Goal: Transaction & Acquisition: Purchase product/service

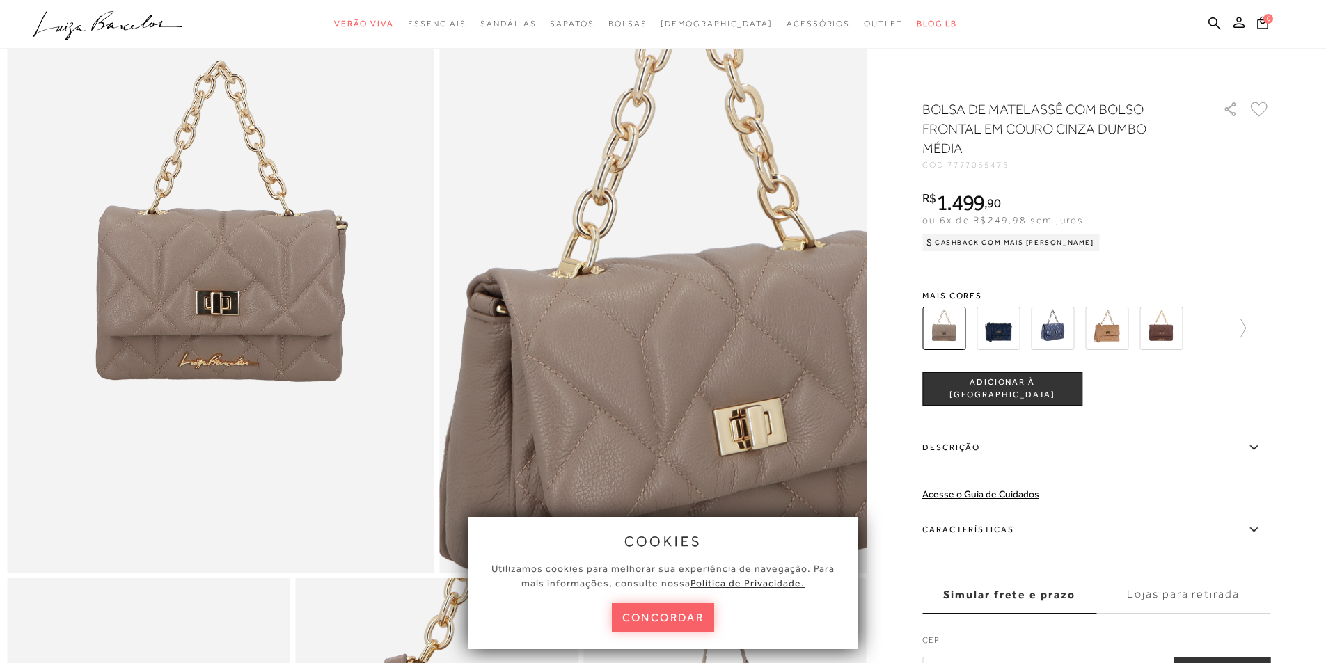
scroll to position [209, 0]
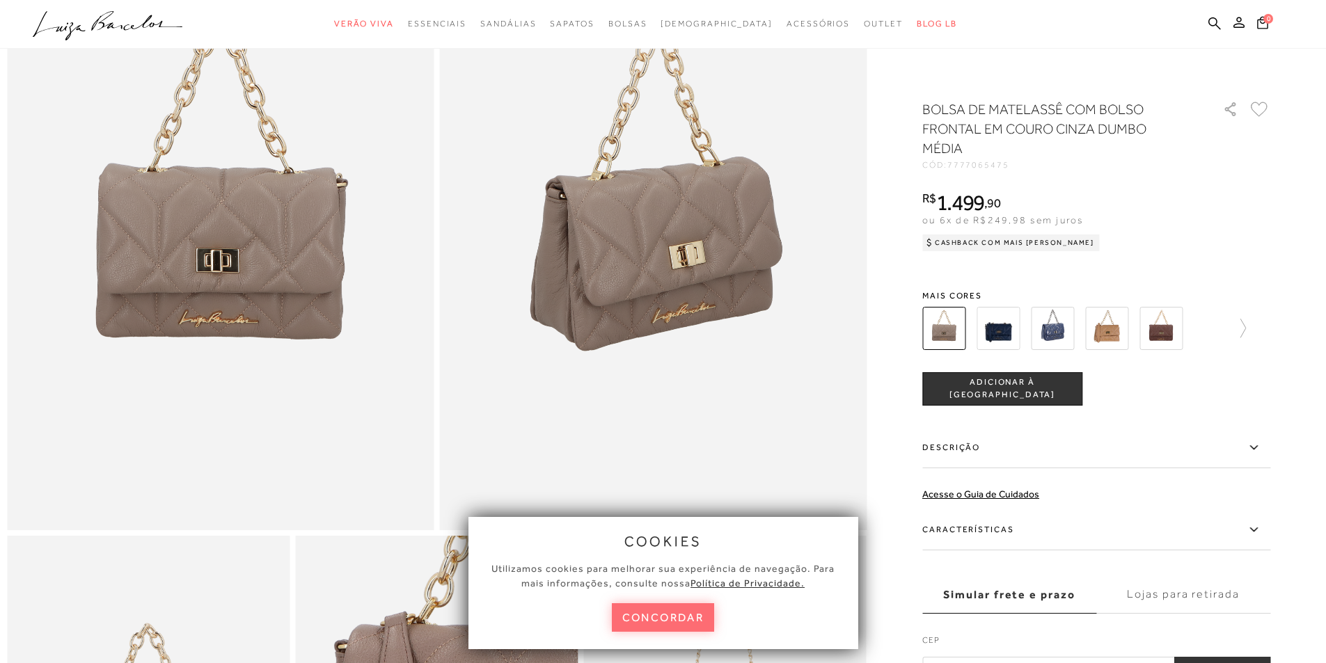
click at [674, 630] on button "concordar" at bounding box center [663, 617] width 103 height 29
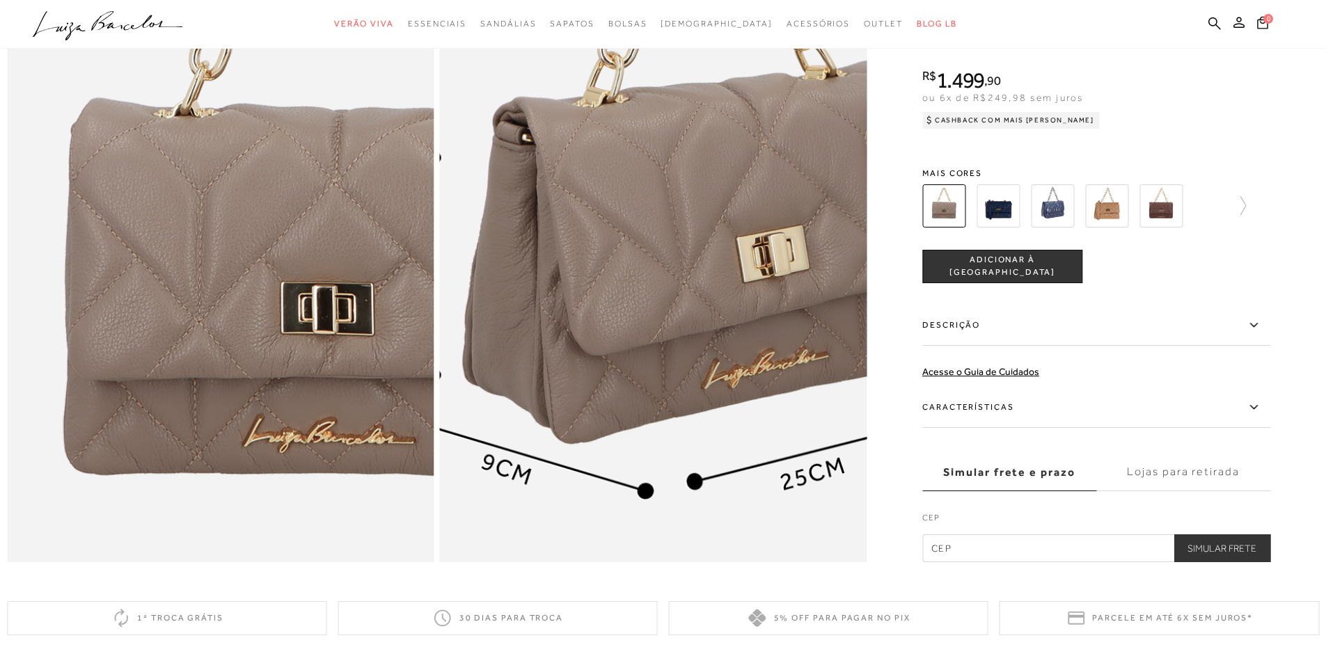
scroll to position [1044, 0]
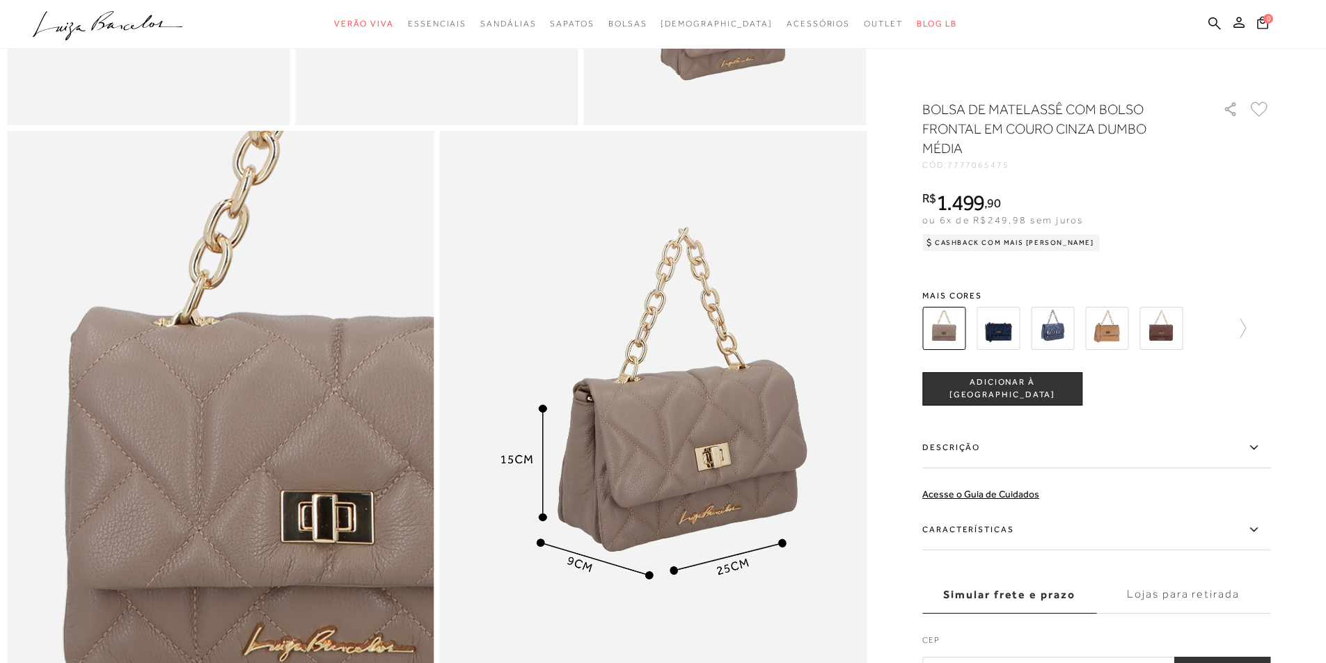
click at [1066, 337] on img at bounding box center [1052, 328] width 43 height 43
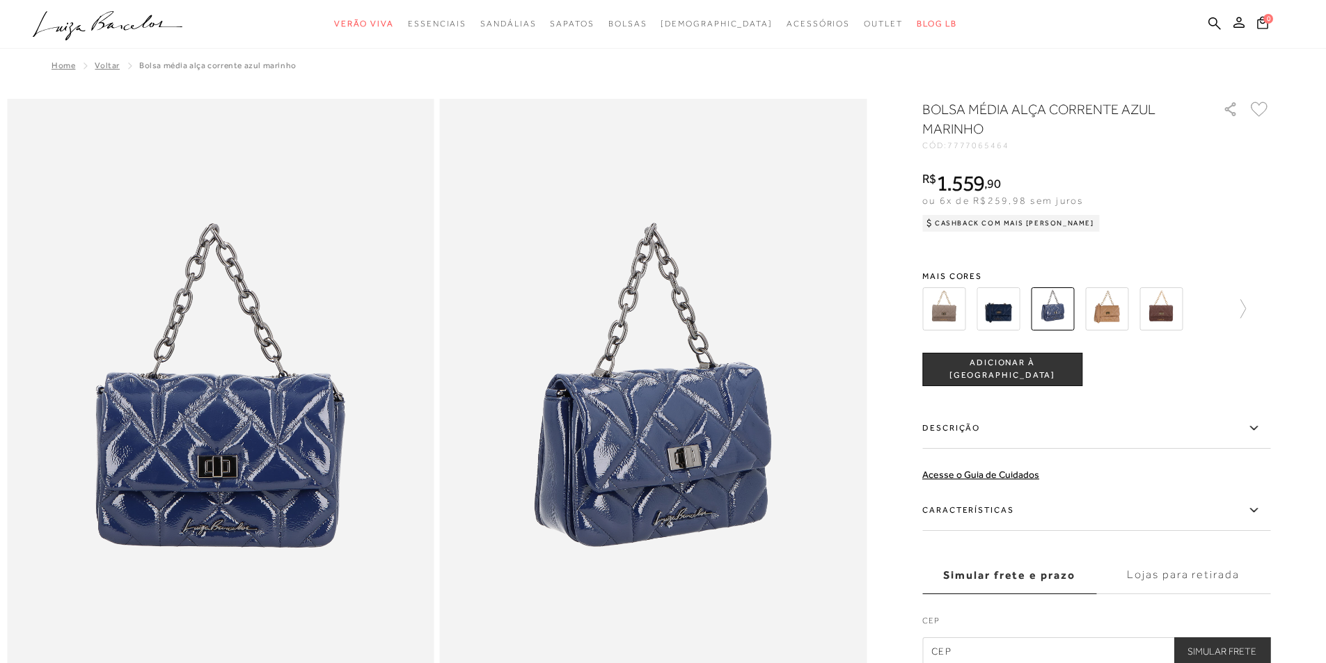
click at [1003, 317] on img at bounding box center [997, 308] width 43 height 43
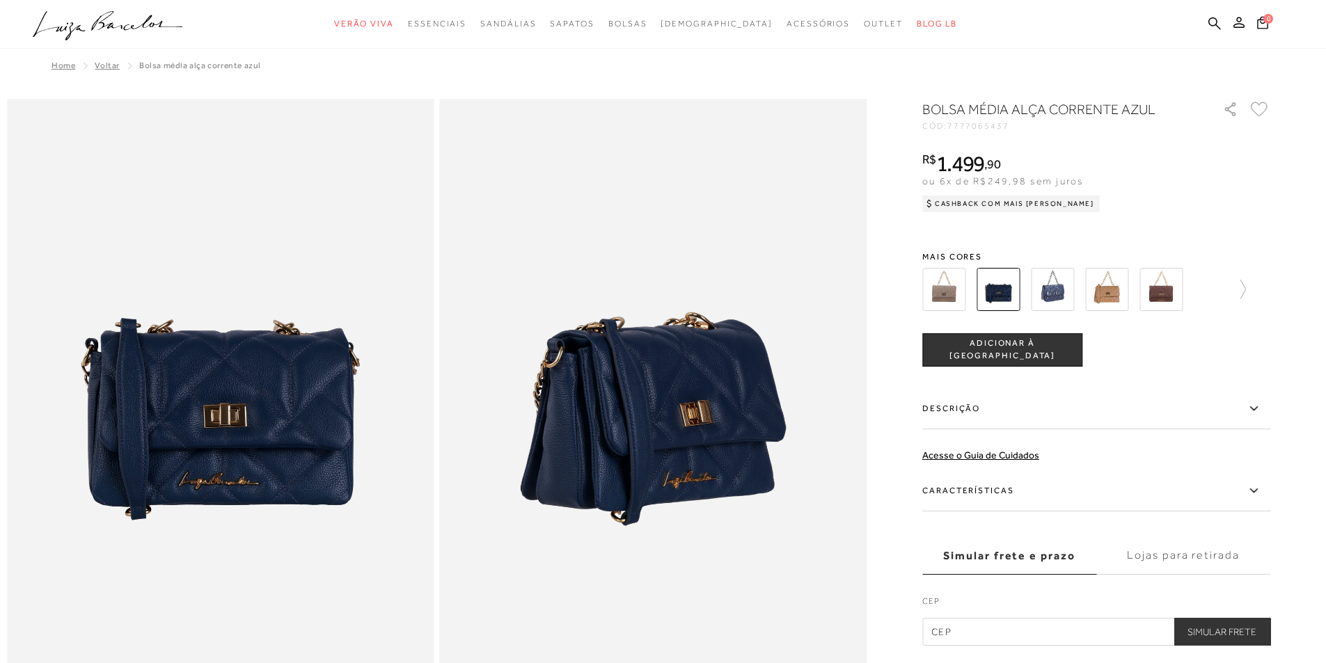
click at [944, 278] on img at bounding box center [943, 289] width 43 height 43
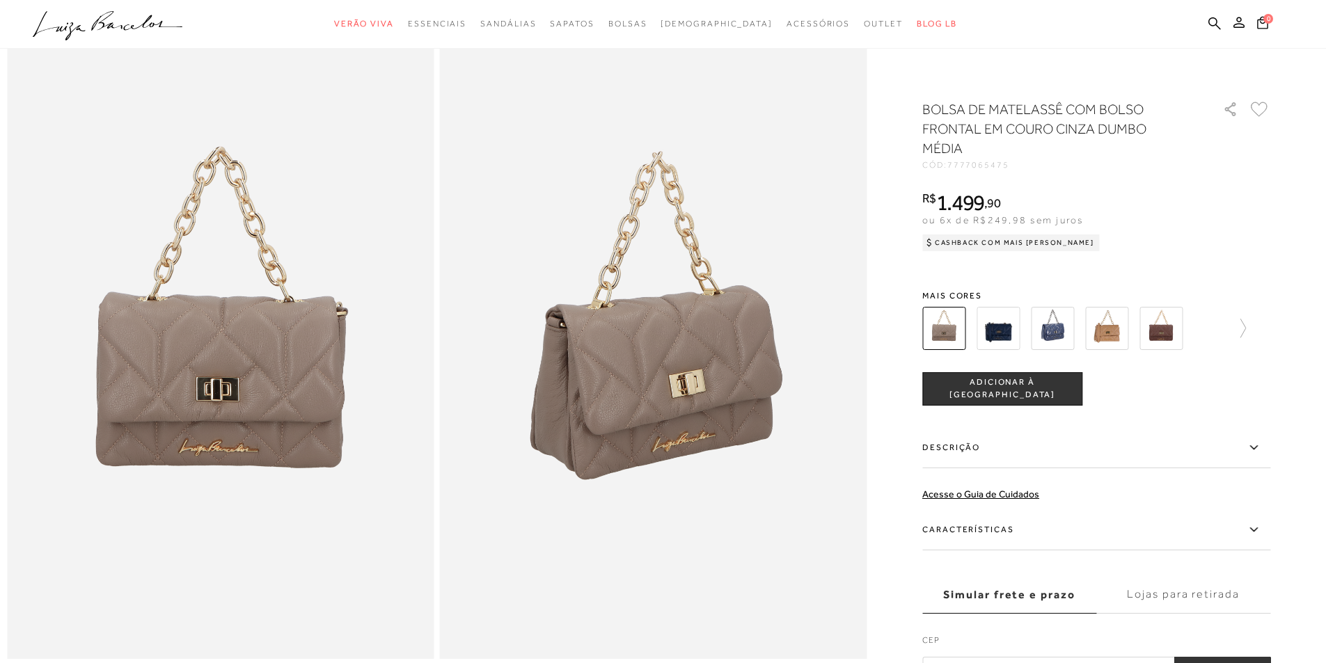
scroll to position [139, 0]
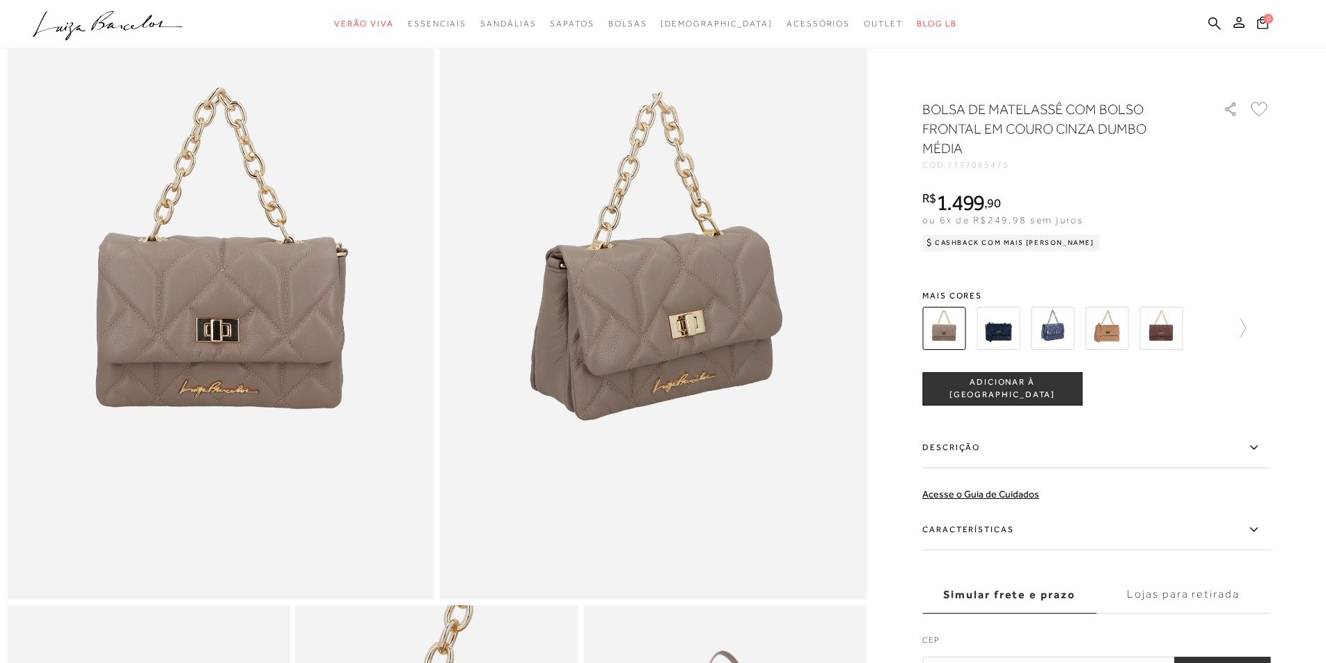
click at [1246, 447] on label "Descrição" at bounding box center [1096, 448] width 348 height 40
click at [0, 0] on input "Descrição" at bounding box center [0, 0] width 0 height 0
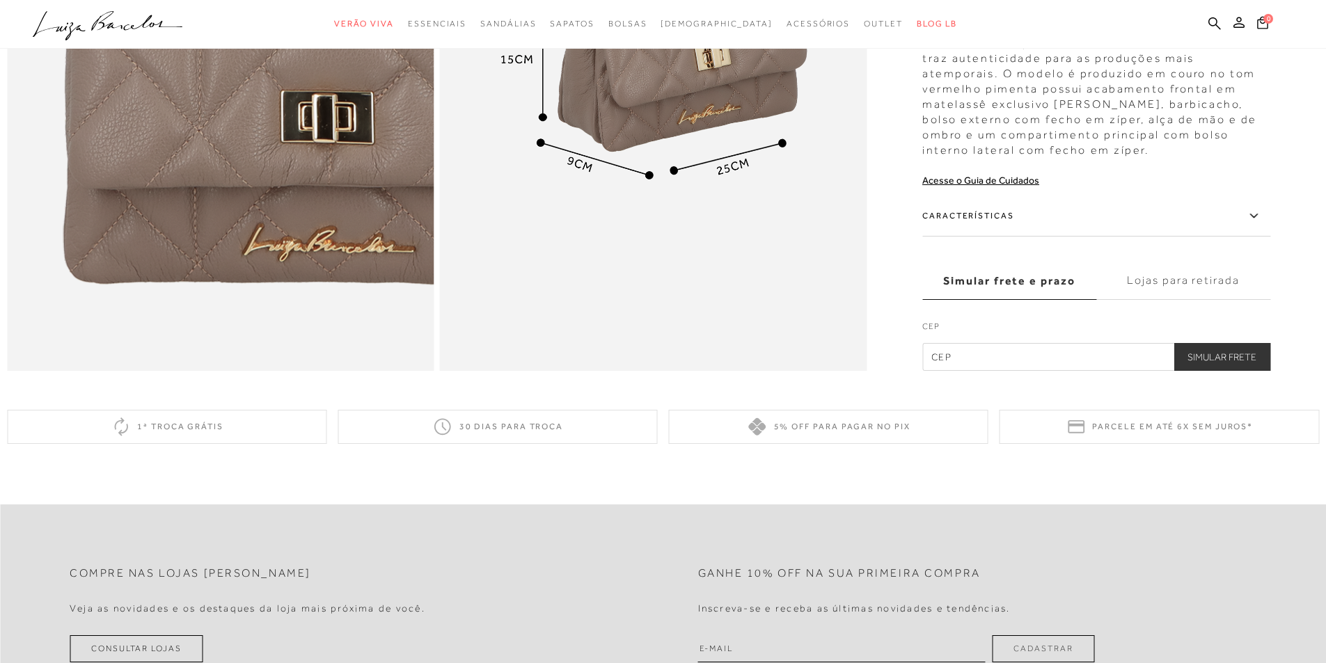
scroll to position [1447, 0]
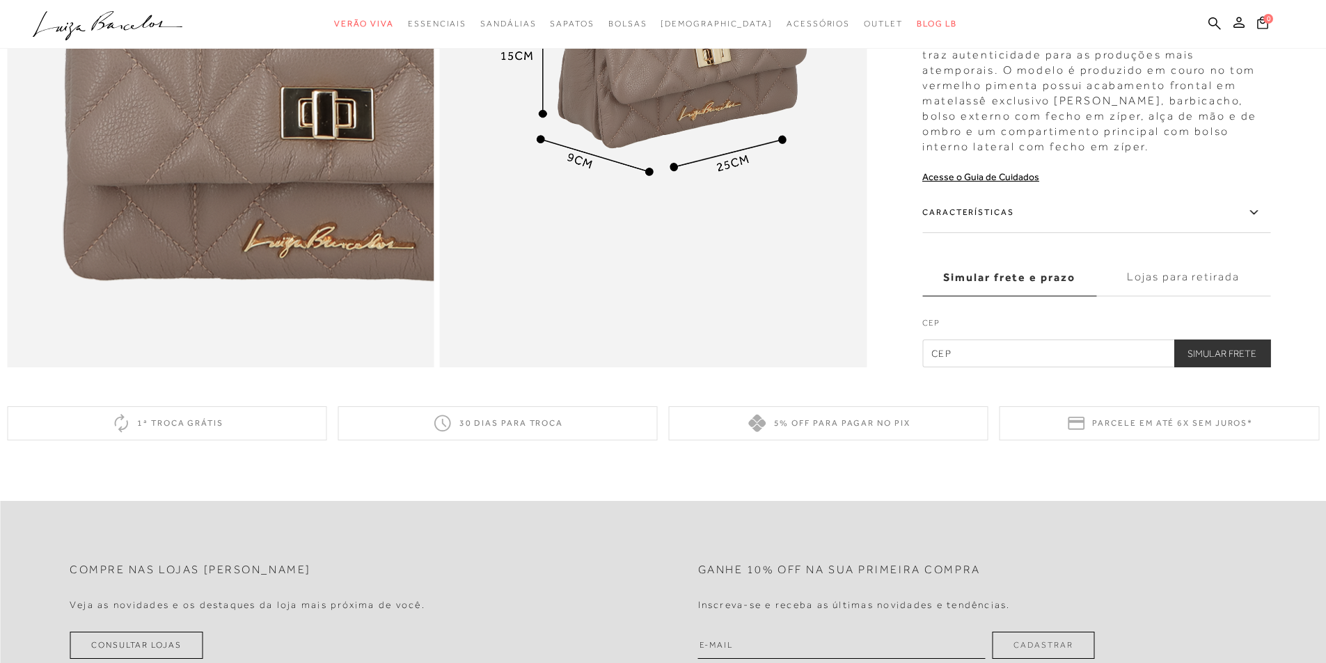
click at [967, 367] on input "text" at bounding box center [1096, 354] width 348 height 28
type input "79052-210"
click at [1226, 367] on button "Simular Frete" at bounding box center [1221, 354] width 97 height 28
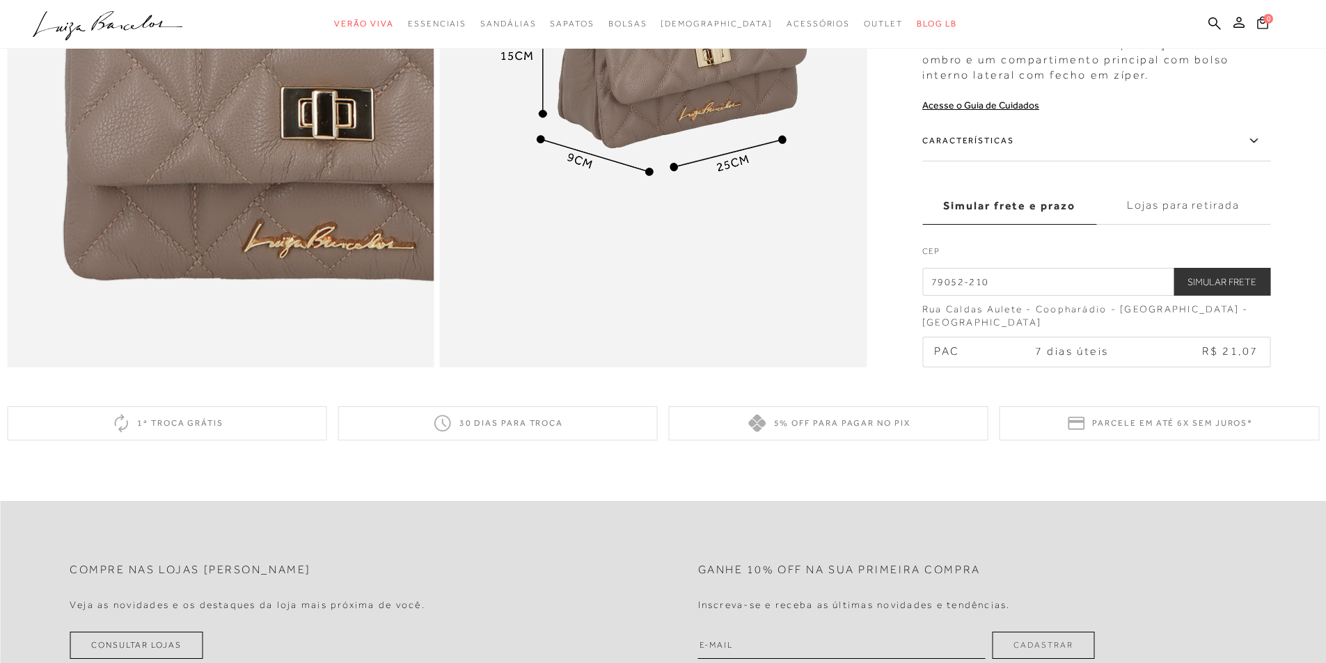
click at [1175, 224] on label "Lojas para retirada" at bounding box center [1183, 205] width 174 height 38
click at [0, 0] on input "Lojas para retirada" at bounding box center [0, 0] width 0 height 0
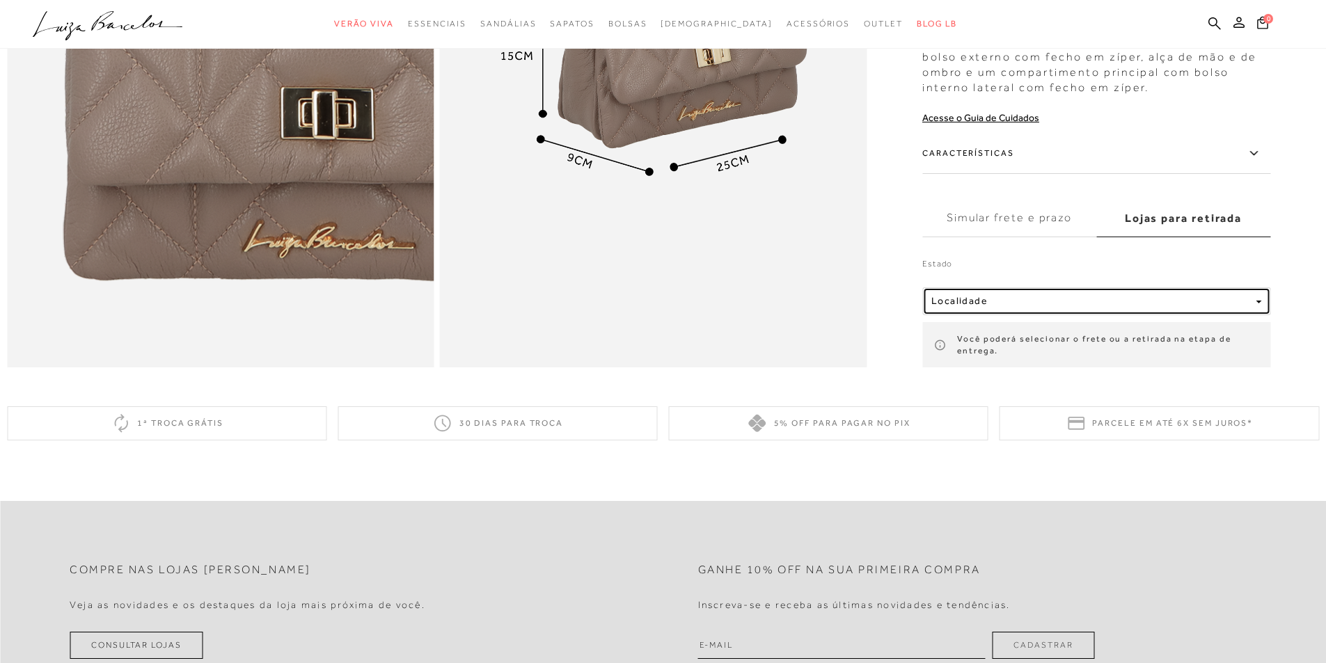
click at [1182, 307] on div "Localidade" at bounding box center [1090, 301] width 319 height 12
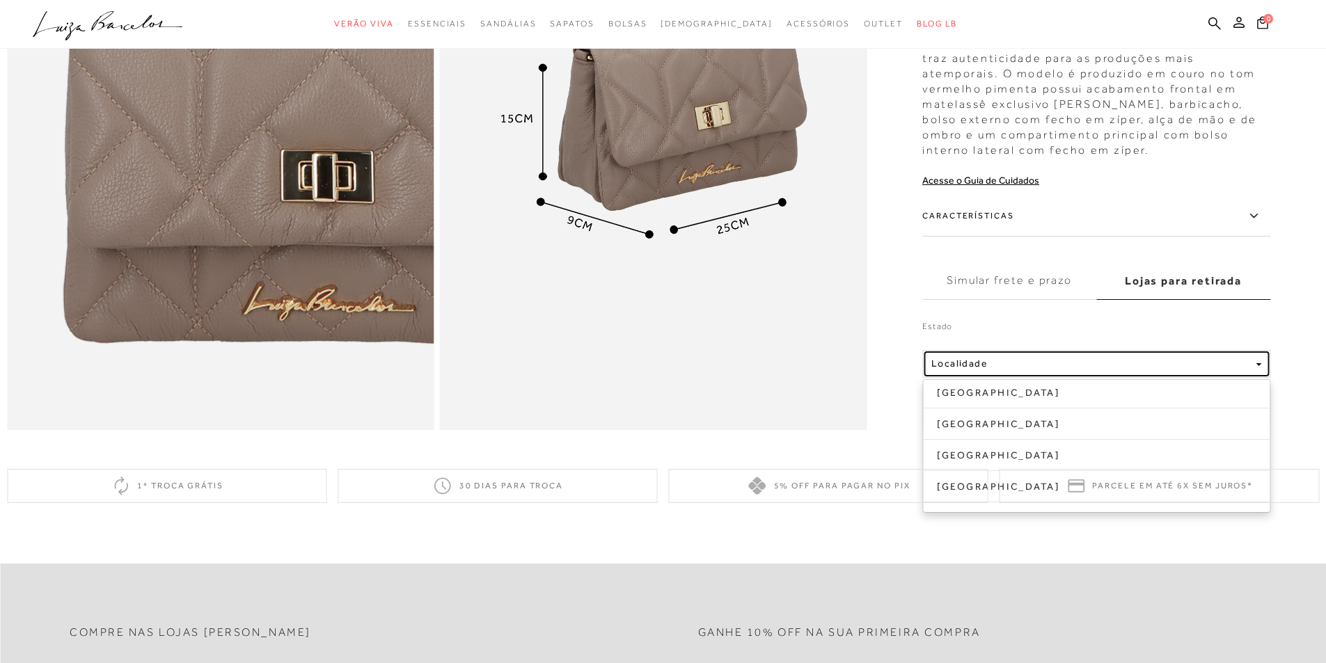
scroll to position [1378, 0]
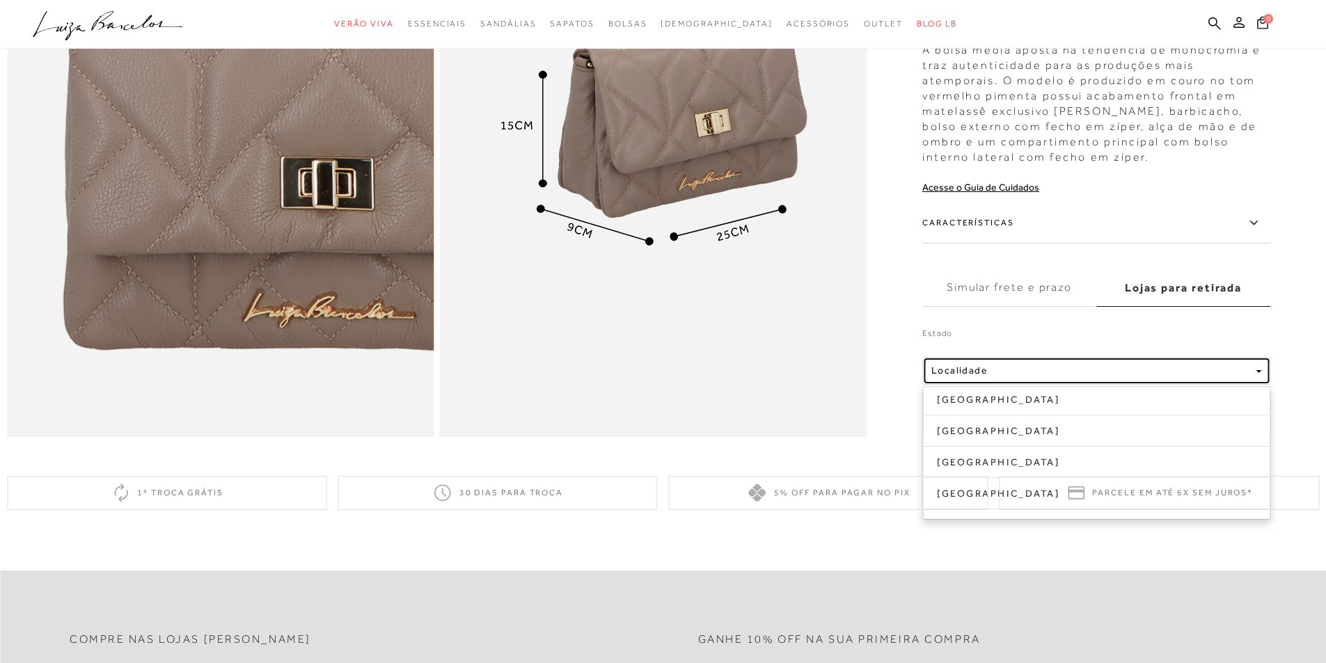
drag, startPoint x: 1008, startPoint y: 393, endPoint x: 1044, endPoint y: 390, distance: 37.0
click at [1015, 376] on div "Localidade" at bounding box center [1090, 371] width 319 height 12
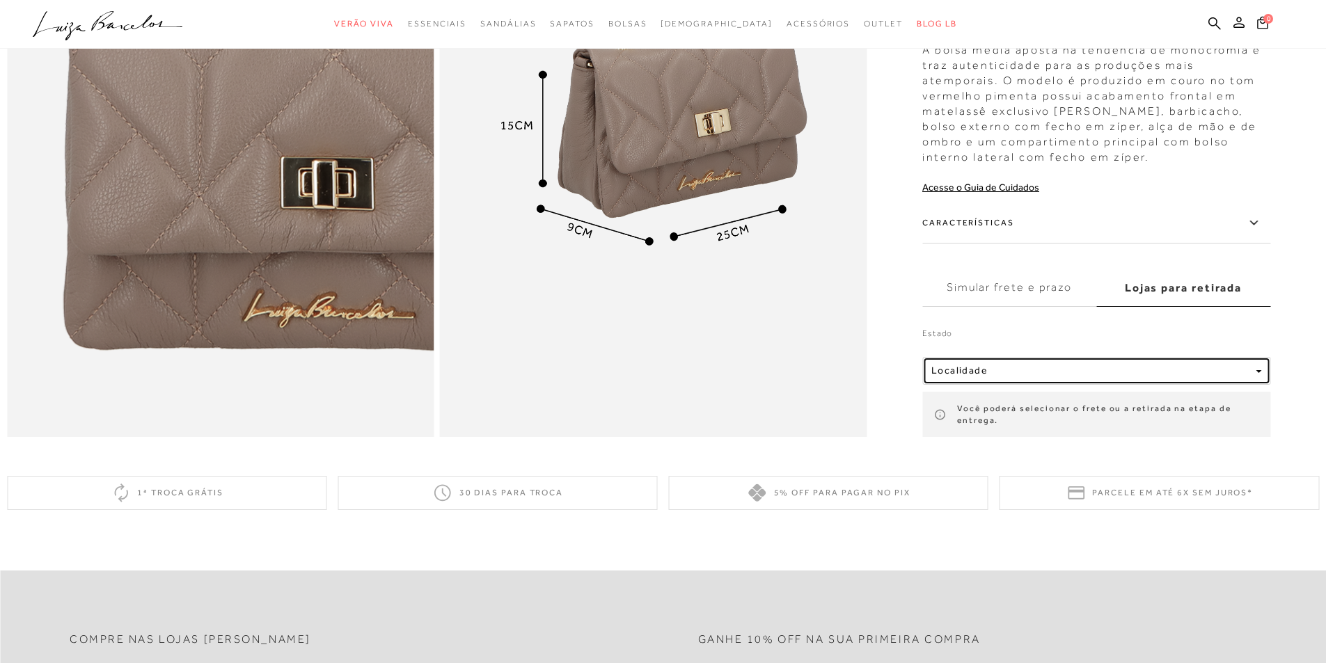
click at [1242, 376] on div "Localidade" at bounding box center [1090, 371] width 319 height 12
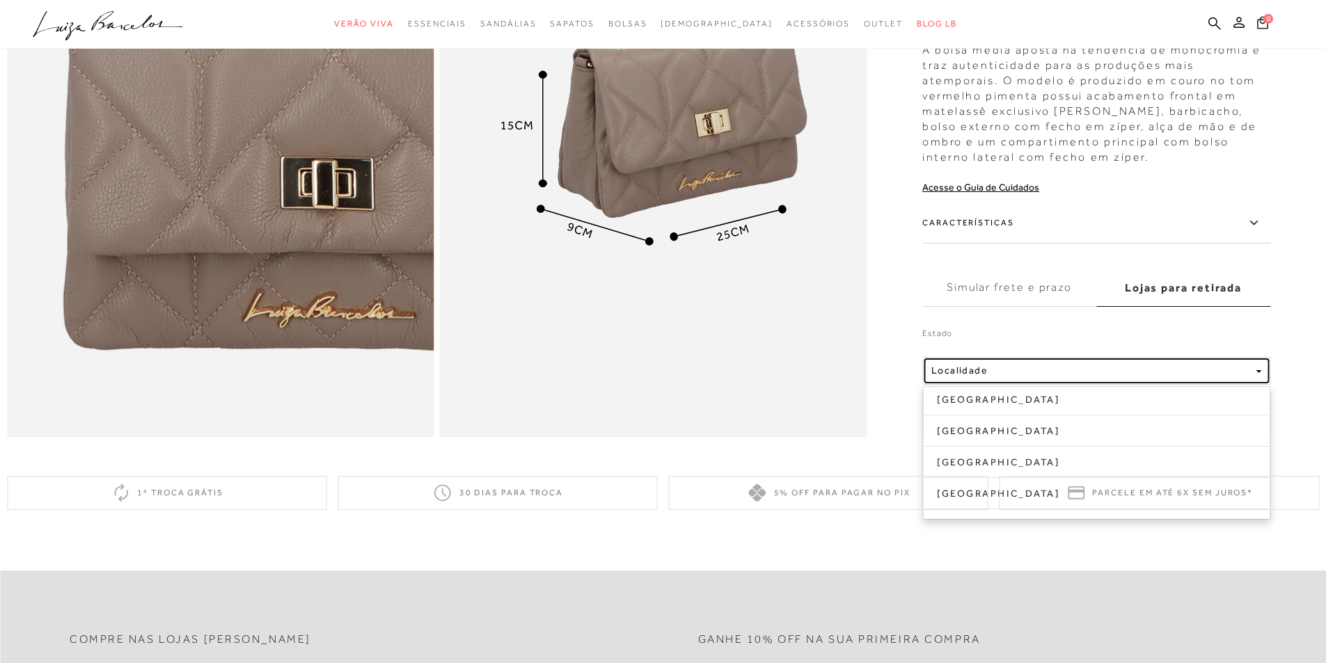
click at [948, 376] on span "Localidade" at bounding box center [959, 370] width 56 height 11
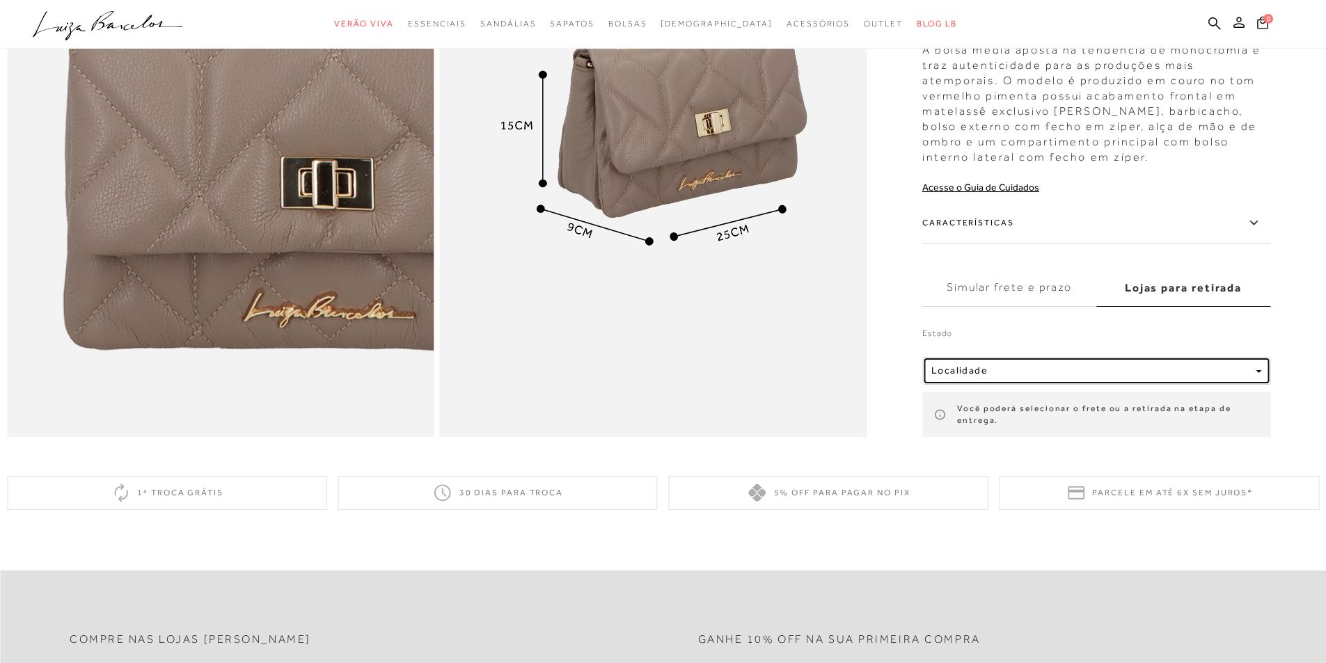
click at [956, 376] on span "Localidade" at bounding box center [959, 370] width 56 height 11
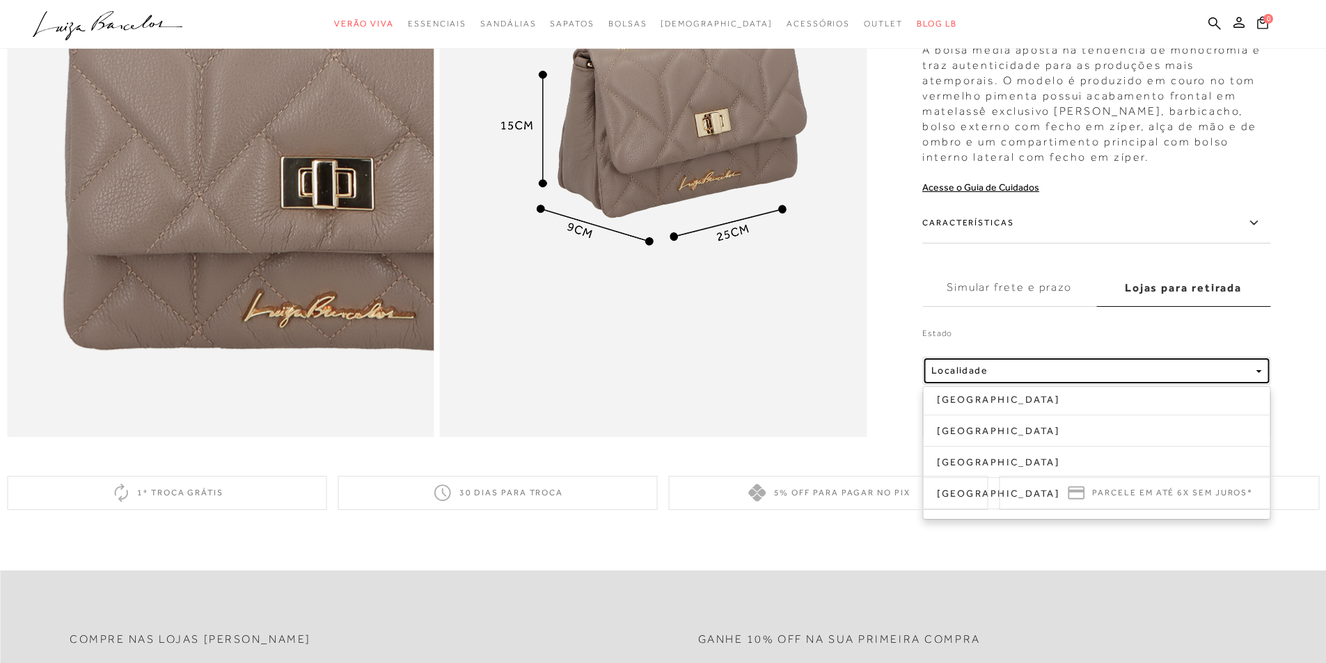
click at [969, 376] on span "Localidade" at bounding box center [959, 370] width 56 height 11
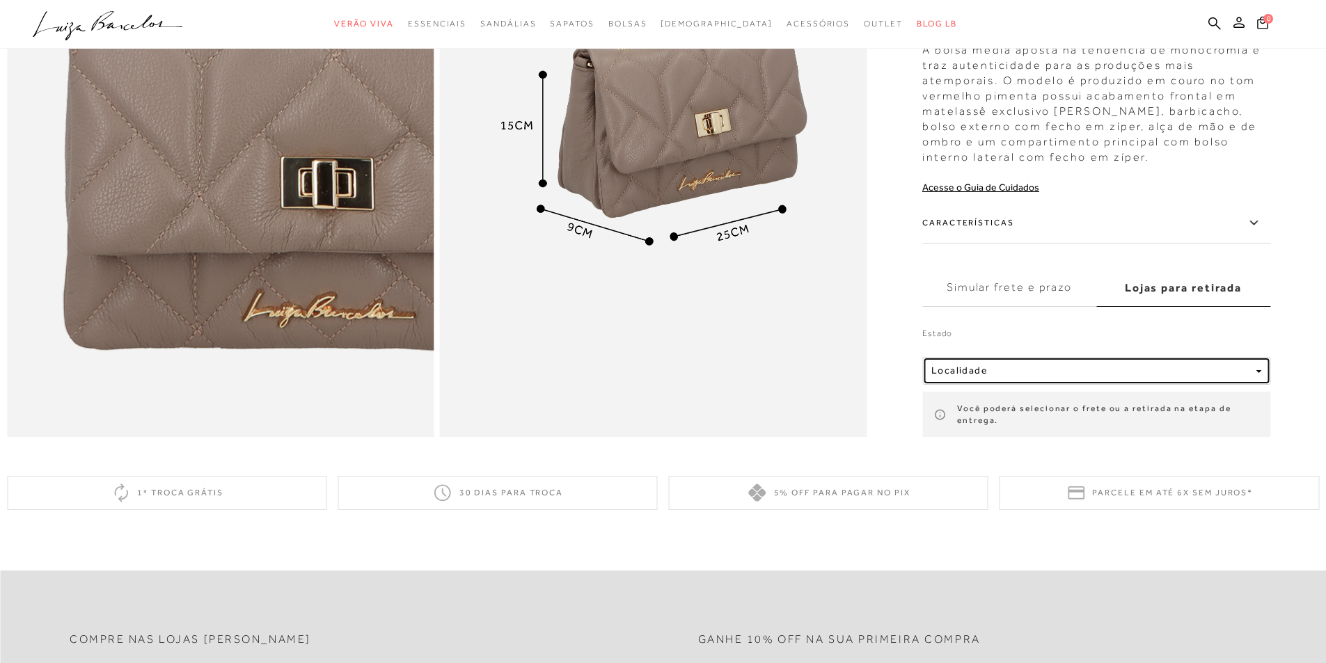
click at [966, 376] on span "Localidade" at bounding box center [959, 370] width 56 height 11
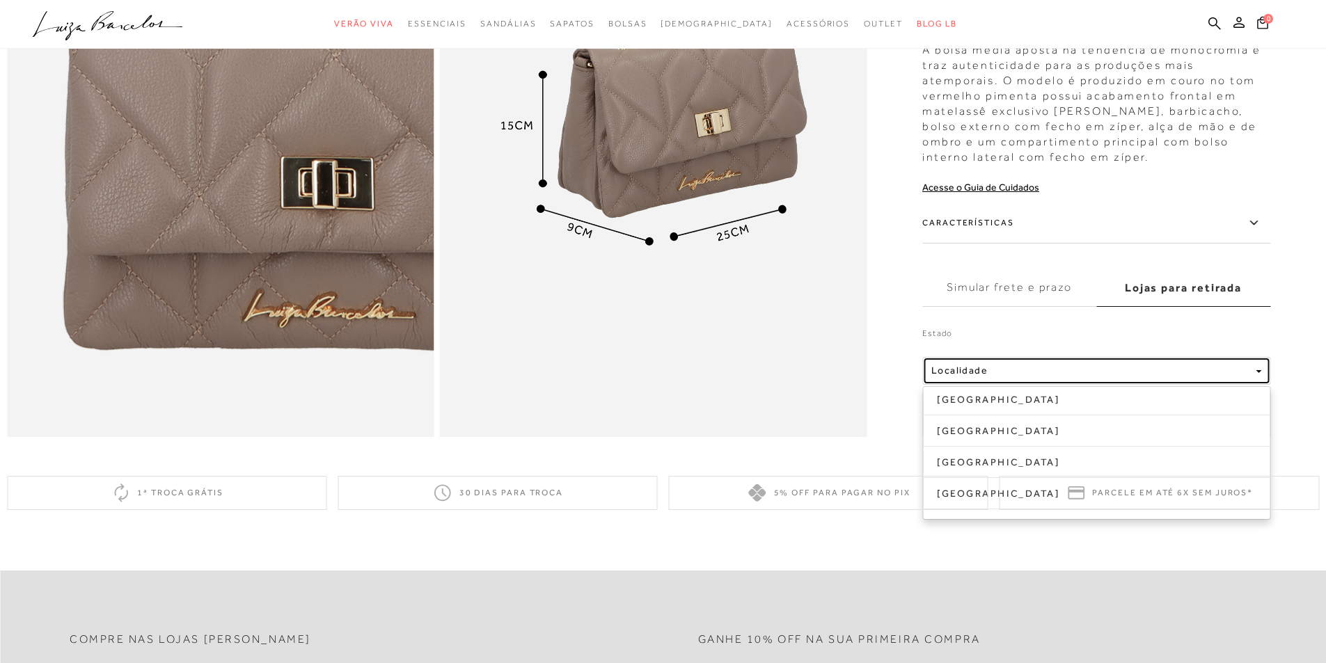
click at [966, 376] on span "Localidade" at bounding box center [959, 370] width 56 height 11
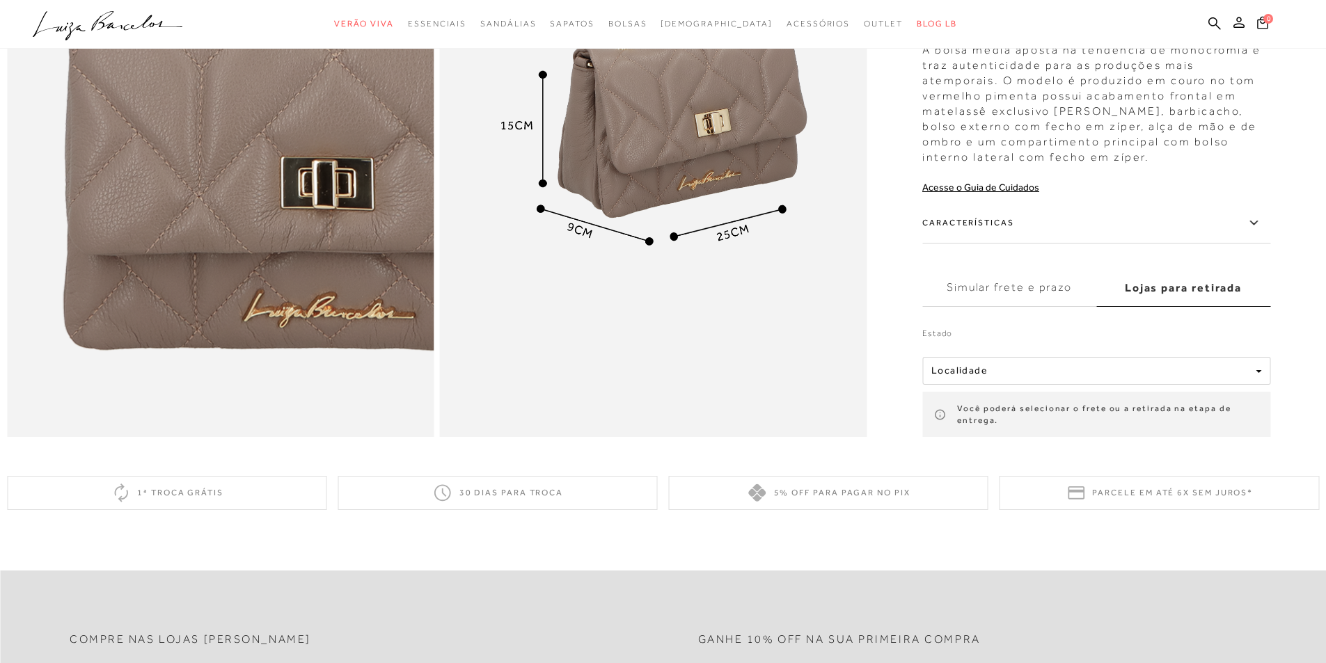
click at [999, 302] on label "Simular frete e prazo" at bounding box center [1009, 288] width 174 height 38
click at [0, 0] on input "Simular frete e prazo" at bounding box center [0, 0] width 0 height 0
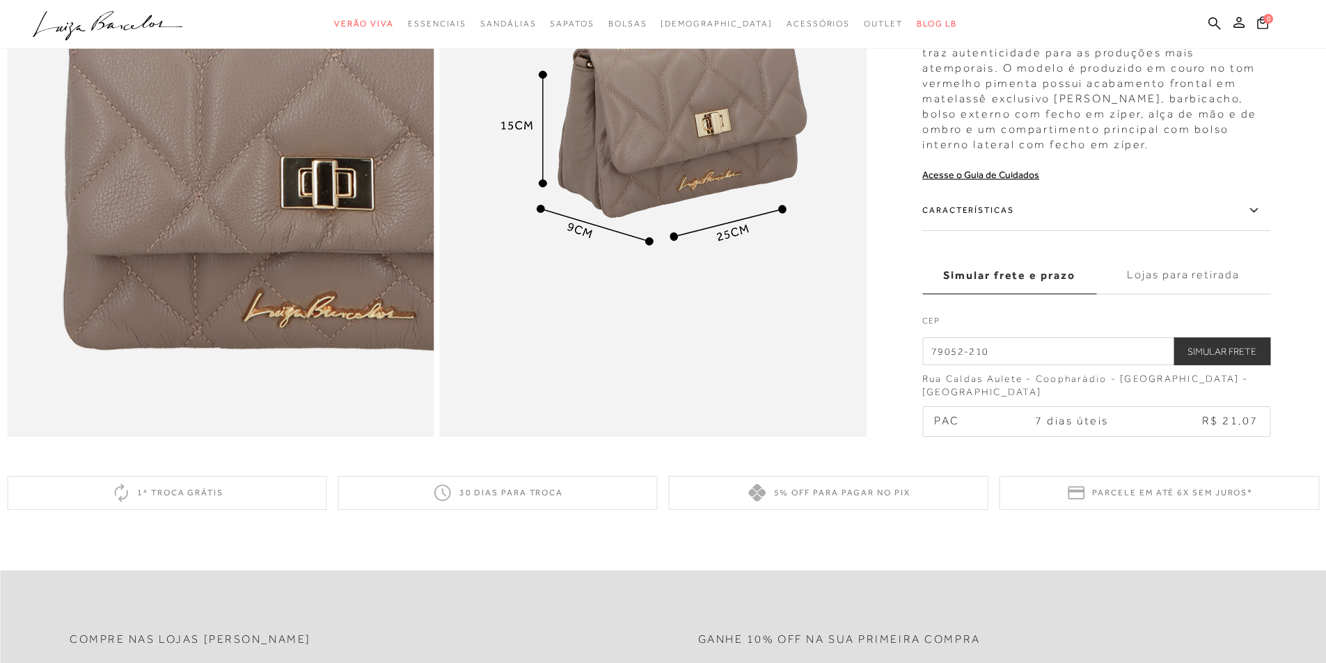
click at [835, 510] on div "5% off para pagar no PIX" at bounding box center [828, 493] width 319 height 34
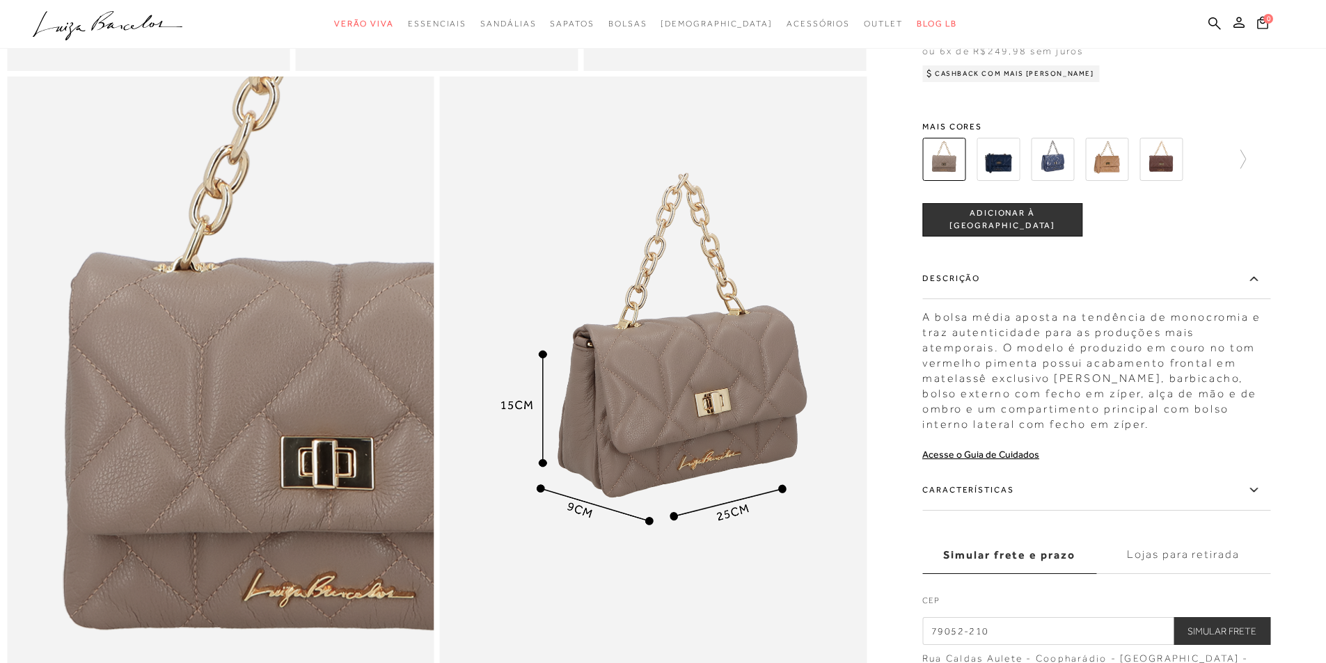
scroll to position [891, 0]
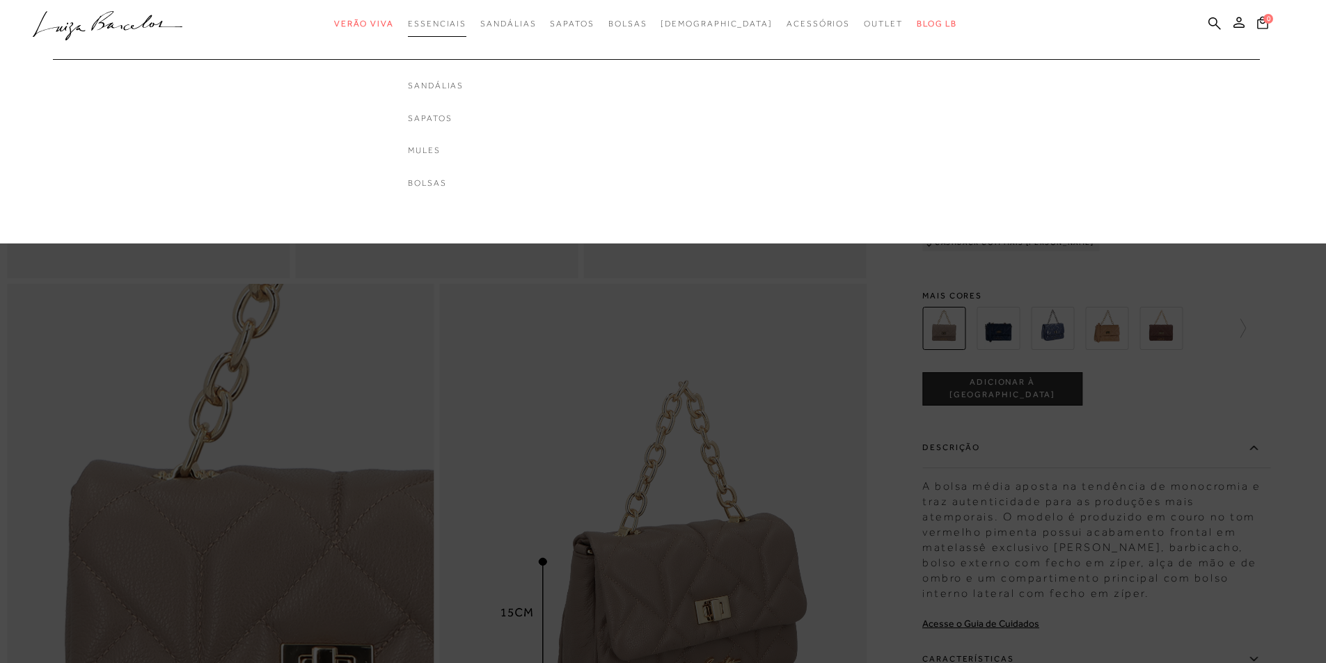
click at [455, 21] on span "Essenciais" at bounding box center [437, 24] width 58 height 10
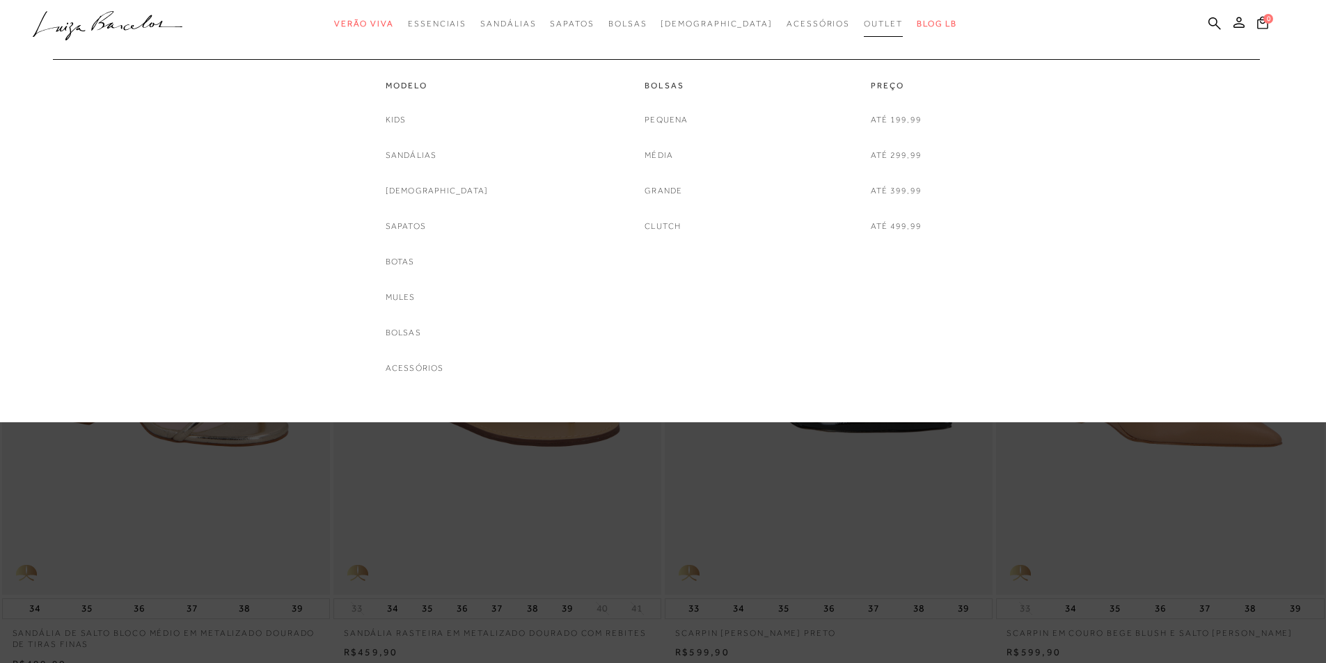
click at [864, 25] on span "Outlet" at bounding box center [883, 24] width 39 height 10
